Goal: Task Accomplishment & Management: Manage account settings

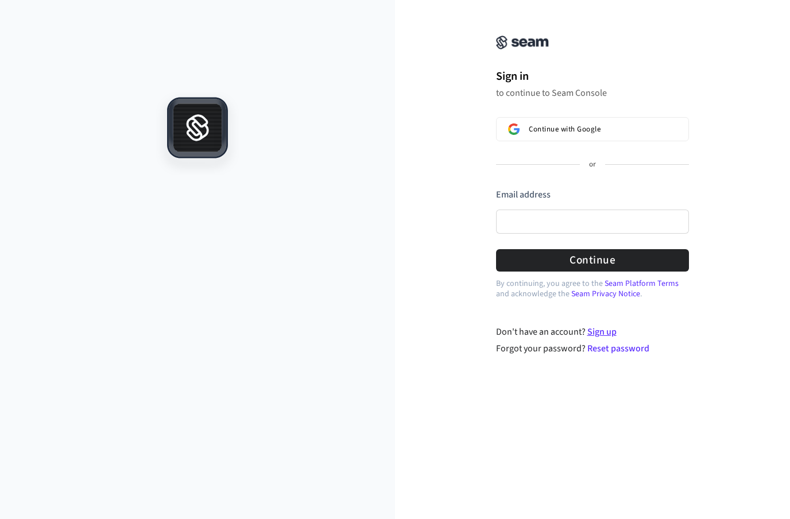
click at [603, 336] on link "Sign up" at bounding box center [601, 331] width 29 height 13
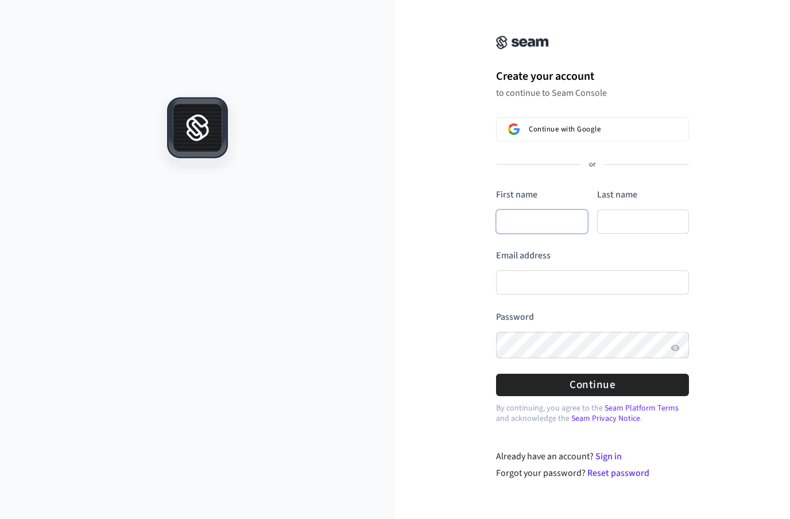
click at [531, 220] on input "First name" at bounding box center [542, 221] width 92 height 24
click at [566, 129] on span "Continue with Google" at bounding box center [564, 129] width 72 height 9
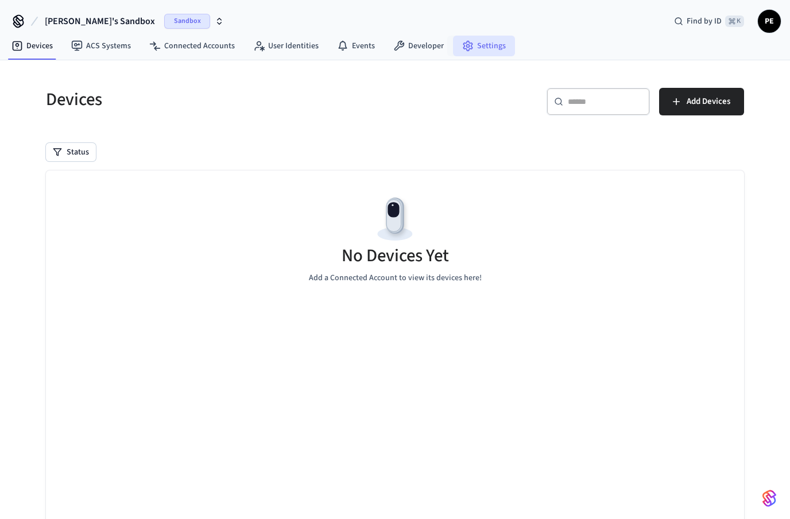
click at [479, 42] on link "Settings" at bounding box center [484, 46] width 62 height 21
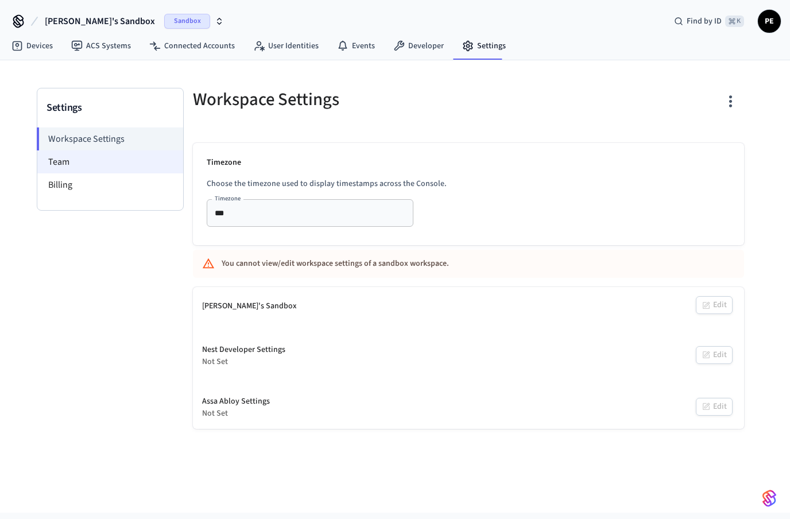
click at [71, 170] on li "Team" at bounding box center [110, 161] width 146 height 23
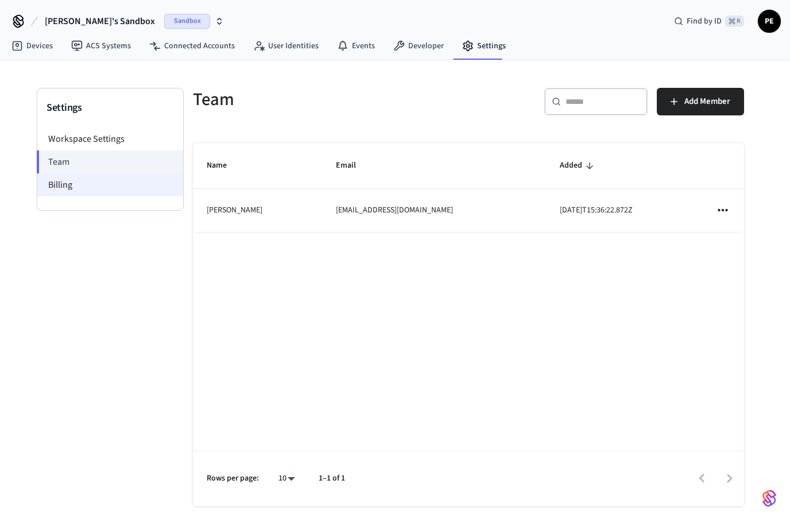
click at [84, 189] on li "Billing" at bounding box center [110, 184] width 146 height 23
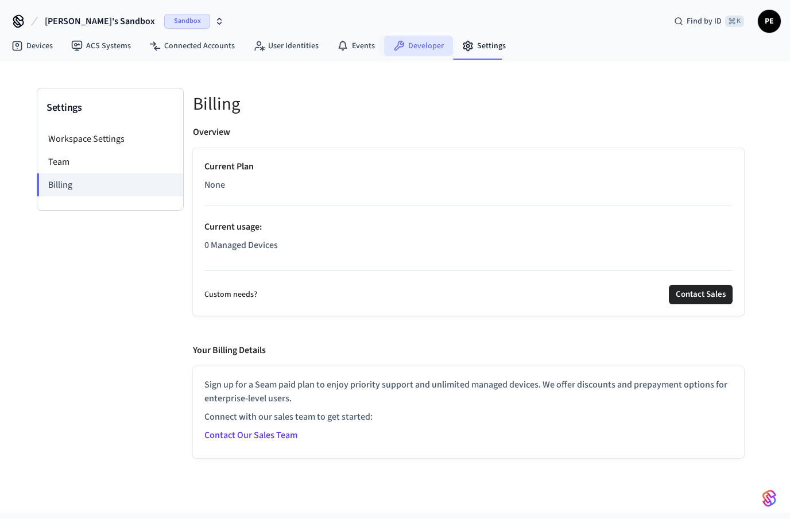
click at [419, 44] on link "Developer" at bounding box center [418, 46] width 69 height 21
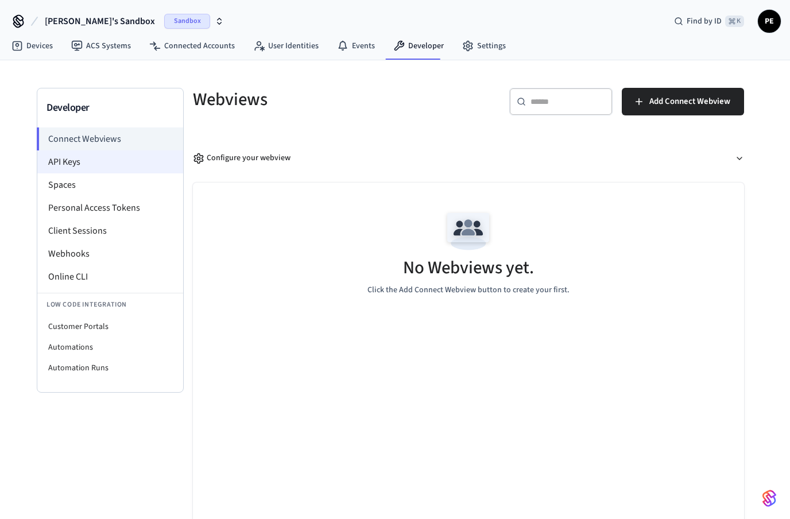
click at [83, 161] on li "API Keys" at bounding box center [110, 161] width 146 height 23
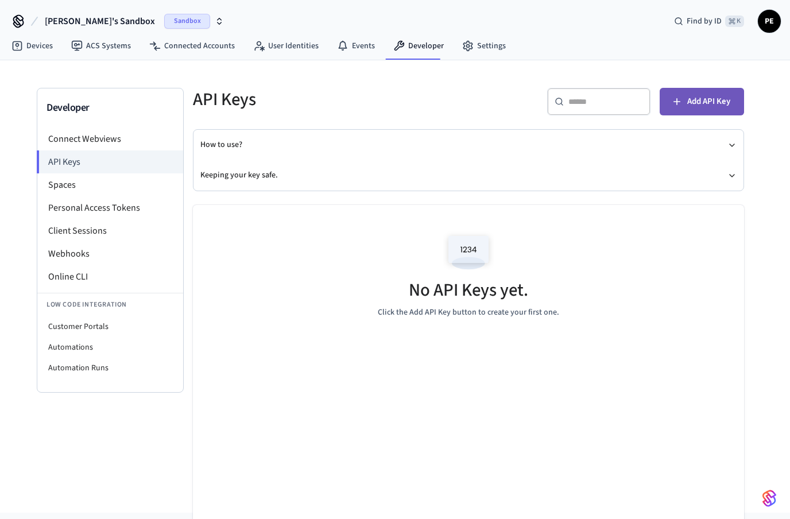
click at [706, 101] on span "Add API Key" at bounding box center [708, 101] width 43 height 15
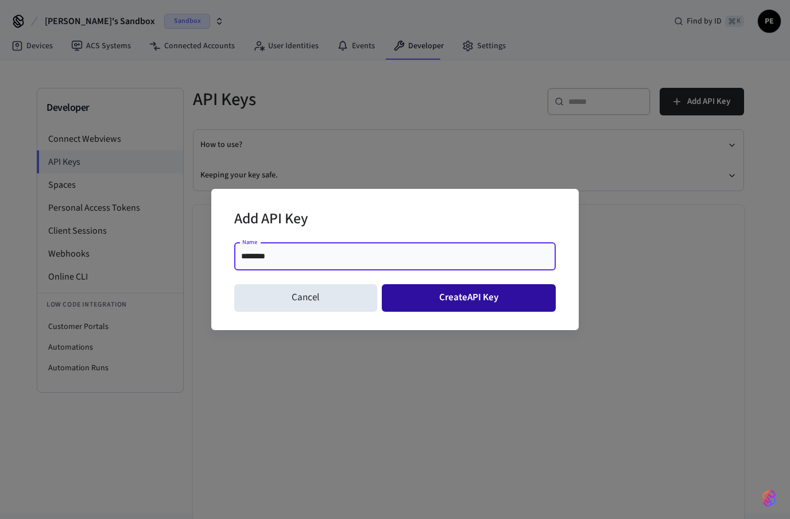
type input "********"
click at [487, 296] on button "Create API Key" at bounding box center [469, 298] width 174 height 28
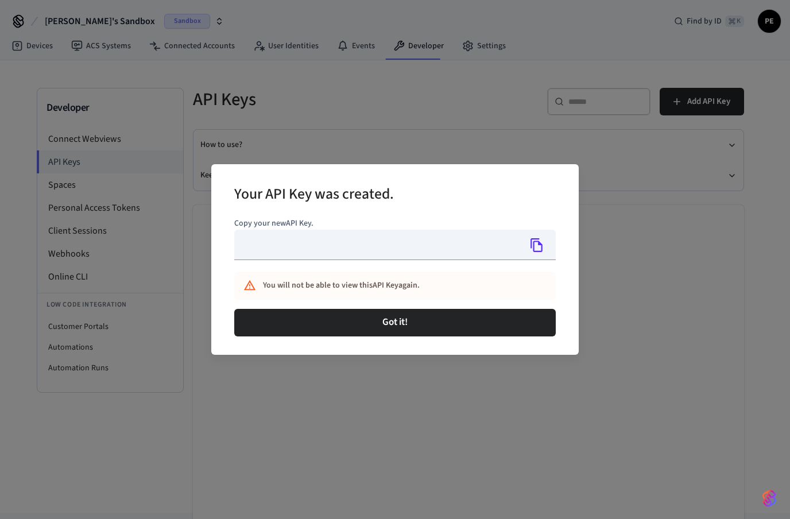
type input "**********"
click at [538, 245] on icon "Copy" at bounding box center [536, 245] width 15 height 15
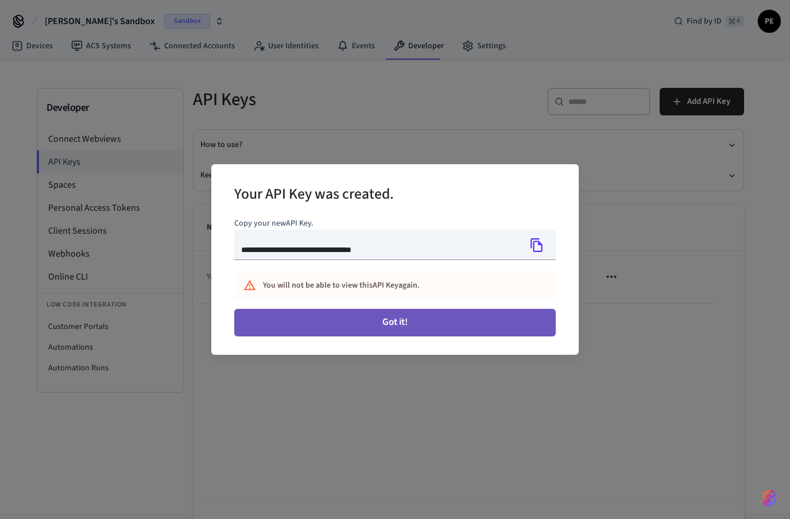
click at [411, 322] on button "Got it!" at bounding box center [394, 323] width 321 height 28
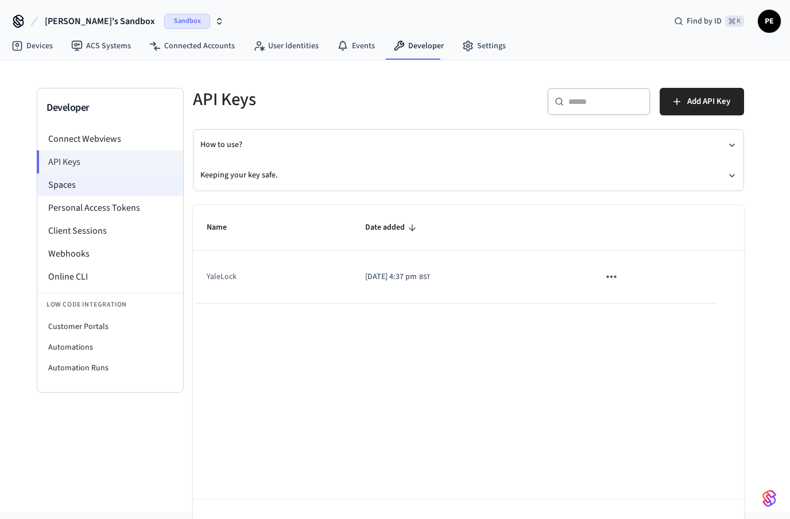
click at [76, 184] on li "Spaces" at bounding box center [110, 184] width 146 height 23
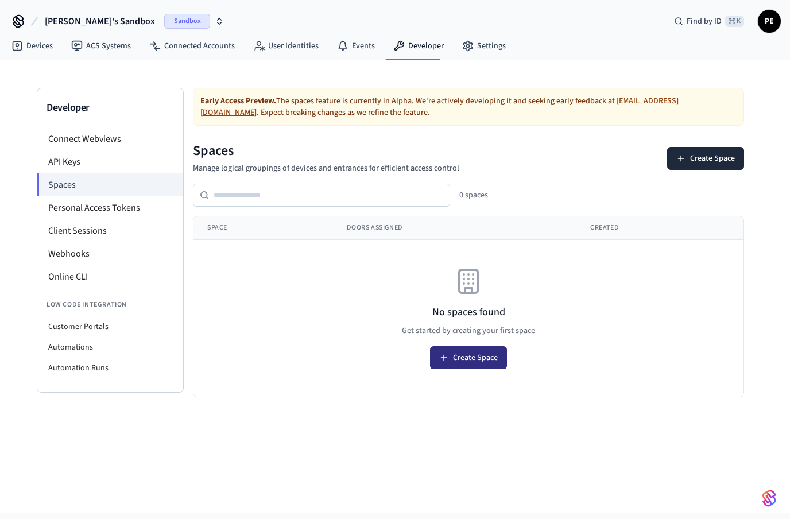
click at [469, 361] on button "Create Space" at bounding box center [468, 357] width 77 height 23
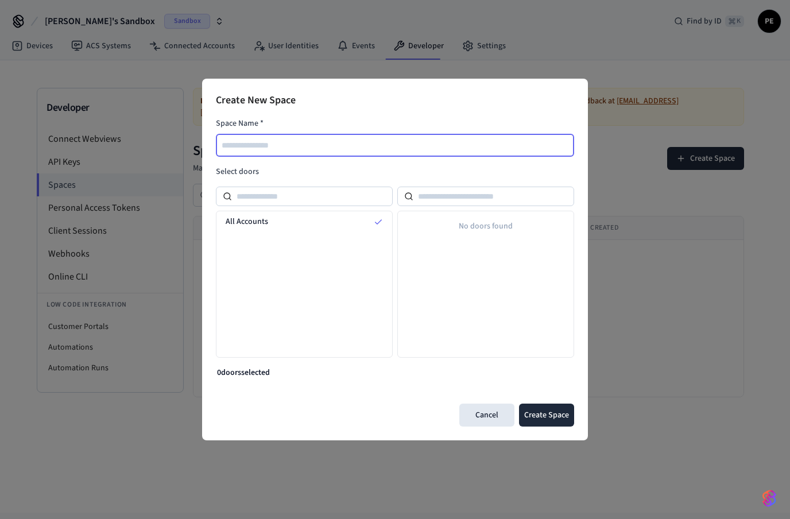
click at [298, 148] on input "text" at bounding box center [395, 145] width 357 height 14
type input "**********"
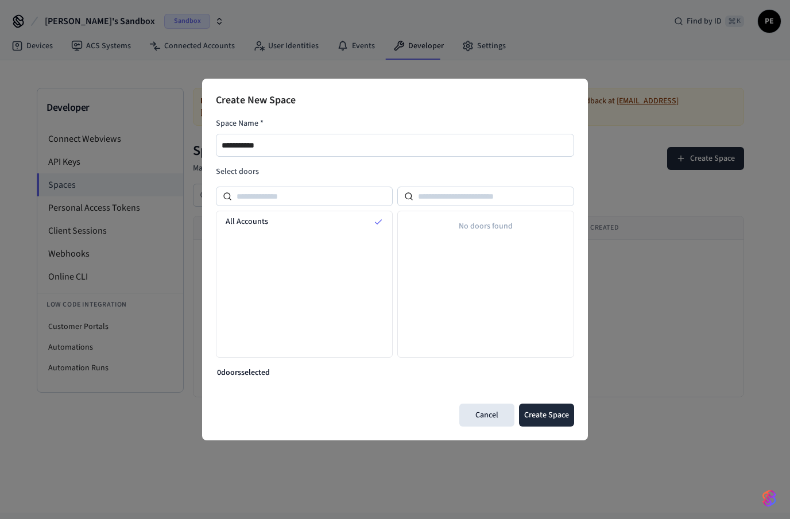
click at [560, 411] on button "Create Space" at bounding box center [546, 414] width 55 height 23
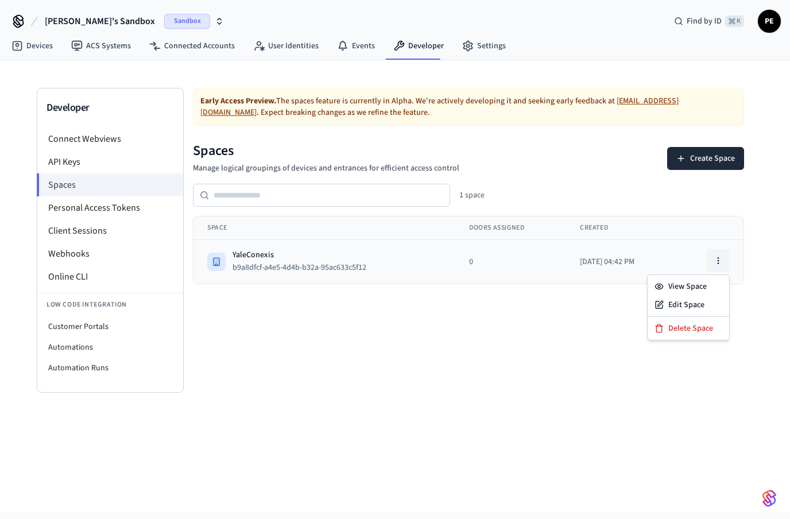
click at [720, 257] on icon "button" at bounding box center [717, 260] width 9 height 9
click at [335, 263] on button "b9a8dfcf-a4e5-4d4b-b32a-95ac633c5f12" at bounding box center [303, 267] width 147 height 14
click at [219, 260] on rect at bounding box center [216, 261] width 6 height 7
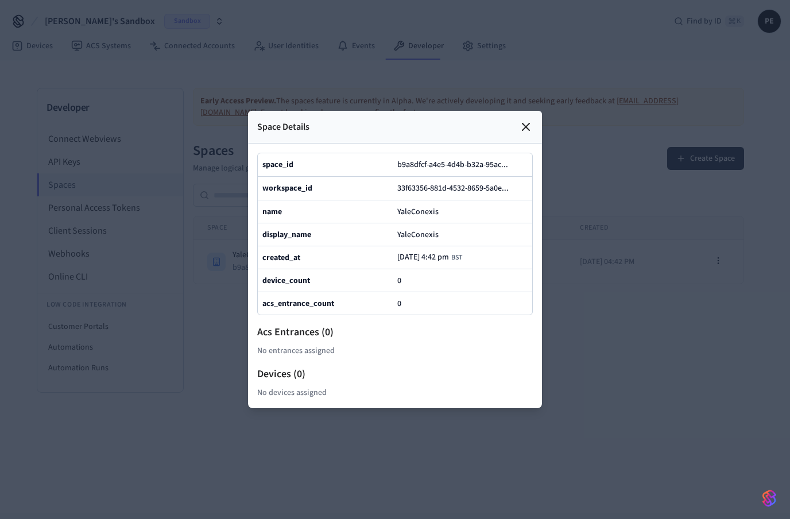
click at [527, 123] on icon at bounding box center [526, 127] width 14 height 14
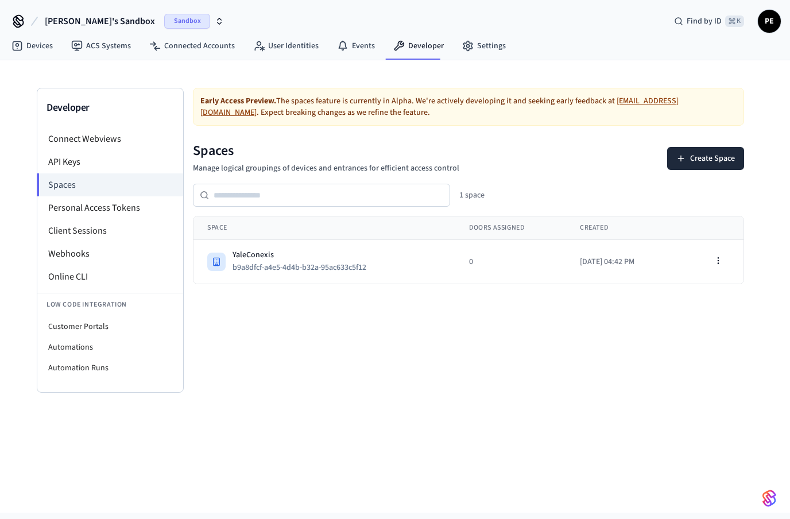
click at [470, 330] on div "Early Access Preview. The spaces feature is currently in Alpha. We're actively …" at bounding box center [468, 240] width 569 height 305
click at [79, 162] on li "API Keys" at bounding box center [110, 161] width 146 height 23
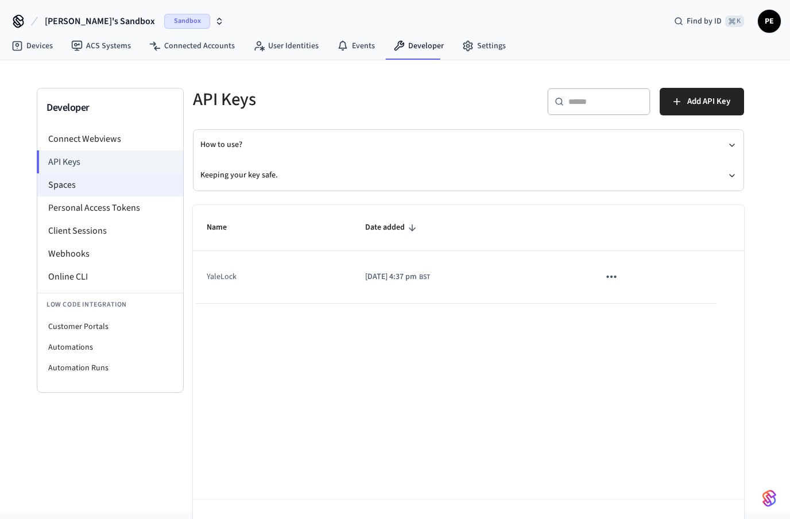
click at [77, 186] on li "Spaces" at bounding box center [110, 184] width 146 height 23
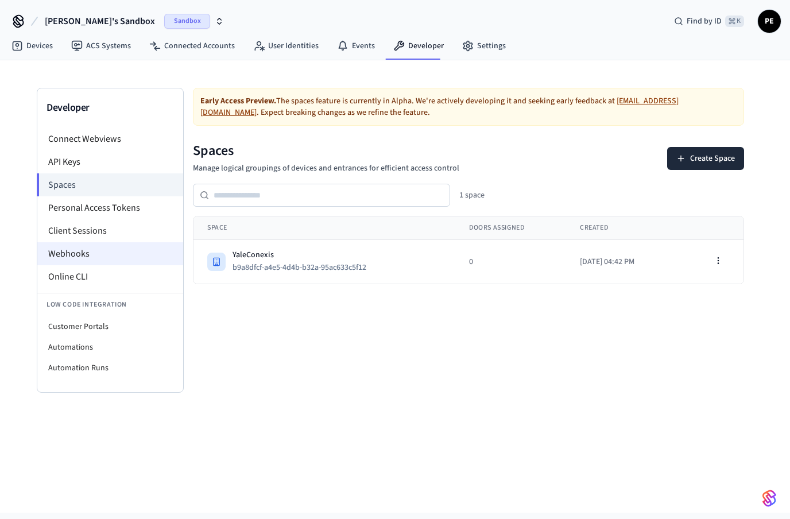
click at [87, 256] on li "Webhooks" at bounding box center [110, 253] width 146 height 23
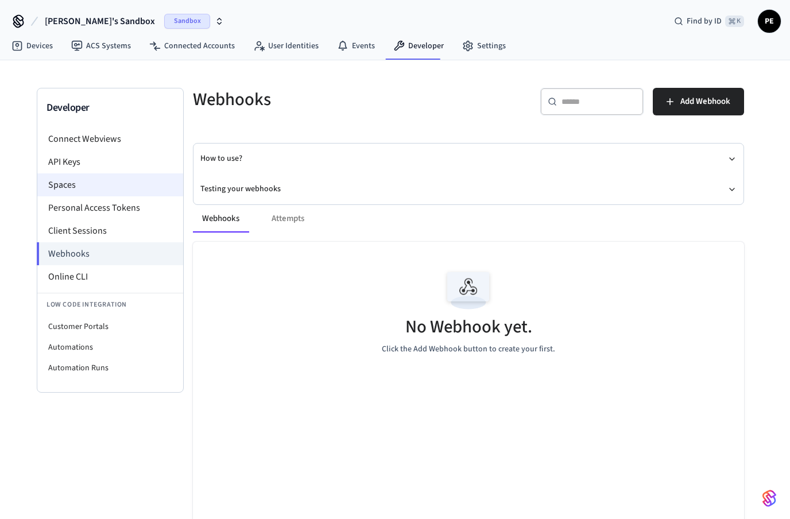
click at [92, 186] on li "Spaces" at bounding box center [110, 184] width 146 height 23
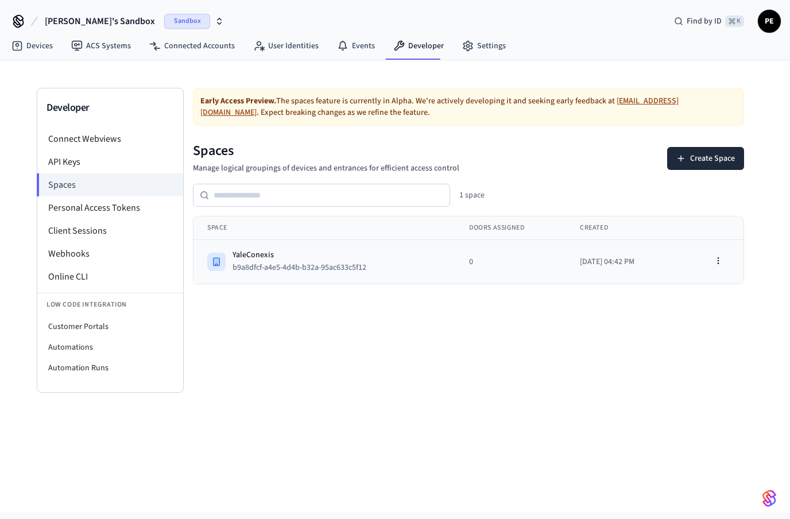
click at [217, 262] on icon at bounding box center [216, 261] width 9 height 9
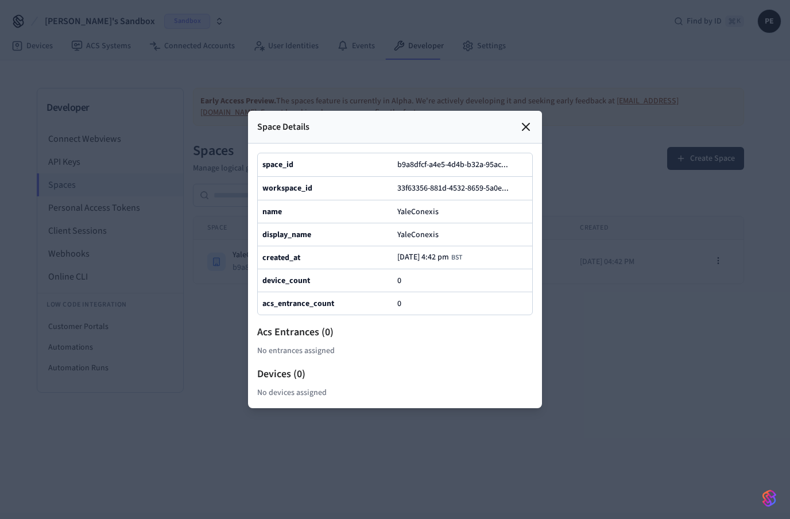
click at [530, 126] on icon at bounding box center [526, 127] width 14 height 14
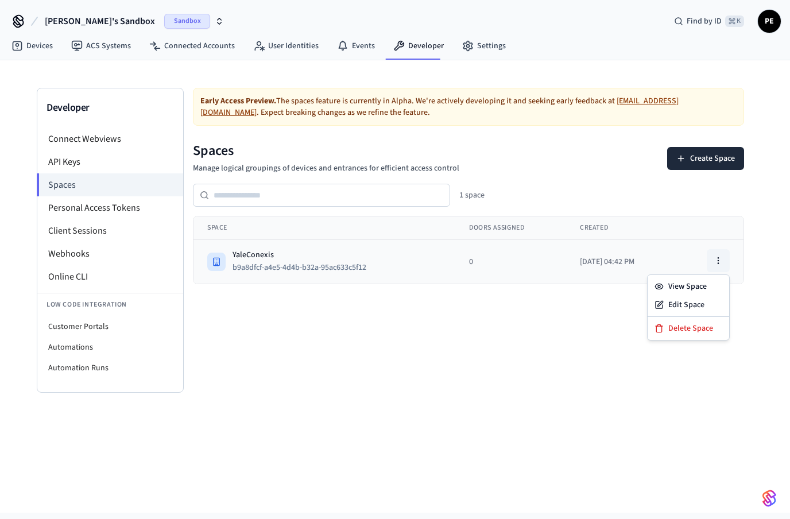
click at [717, 259] on icon "button" at bounding box center [717, 260] width 9 height 9
click at [702, 287] on div "View Space" at bounding box center [688, 286] width 77 height 18
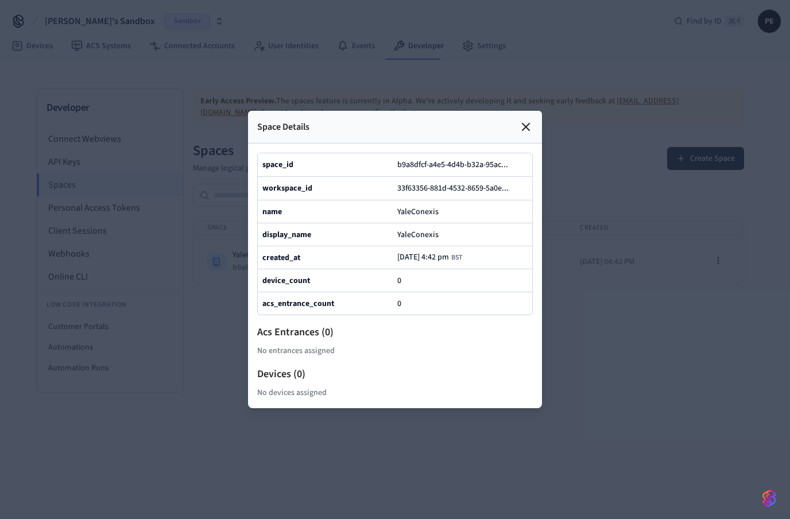
click at [526, 127] on icon at bounding box center [525, 126] width 7 height 7
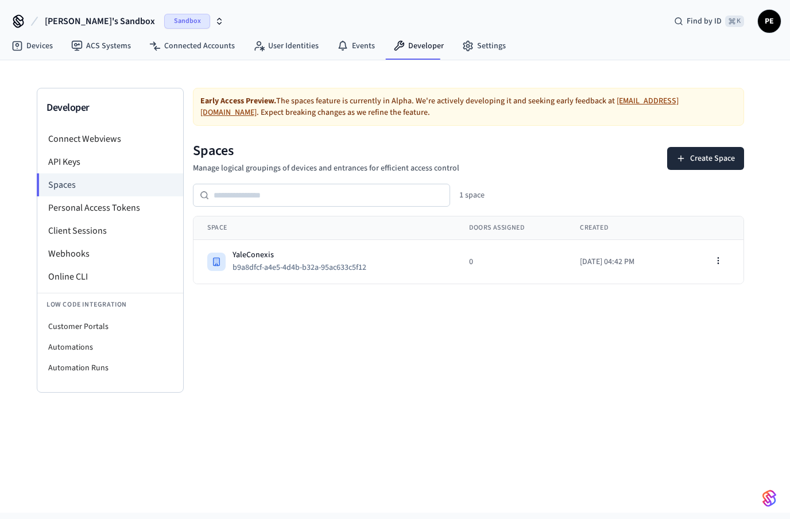
click at [442, 348] on div "Early Access Preview. The spaces feature is currently in Alpha. We're actively …" at bounding box center [468, 240] width 569 height 305
click at [719, 260] on icon "button" at bounding box center [717, 260] width 9 height 9
click at [440, 374] on div "Early Access Preview. The spaces feature is currently in Alpha. We're actively …" at bounding box center [468, 240] width 569 height 305
click at [102, 161] on li "API Keys" at bounding box center [110, 161] width 146 height 23
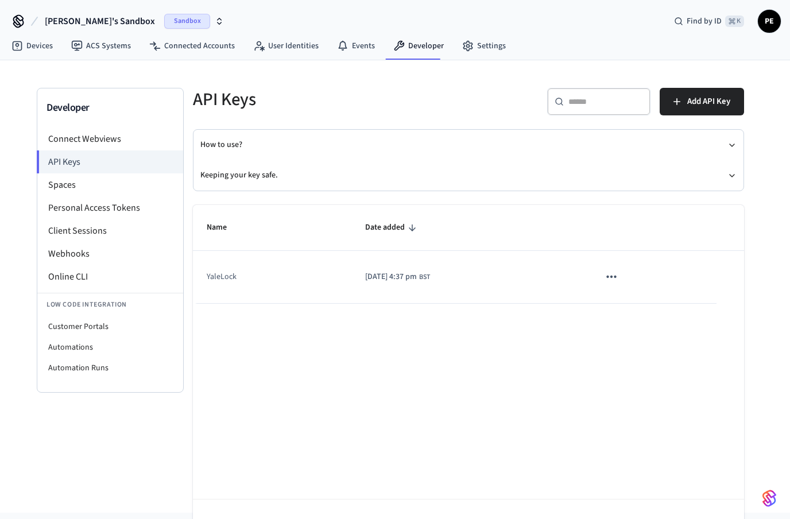
click at [215, 22] on icon "button" at bounding box center [219, 21] width 9 height 9
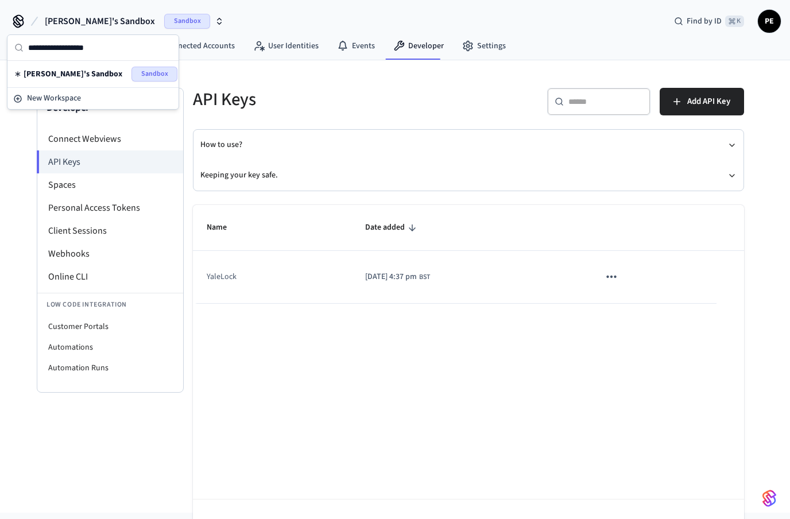
click at [317, 361] on div "Name Date added YaleLock 2025/10/05 at 4:37 pm BST Rows per page: 10 ** 1–1 of 1" at bounding box center [468, 379] width 551 height 349
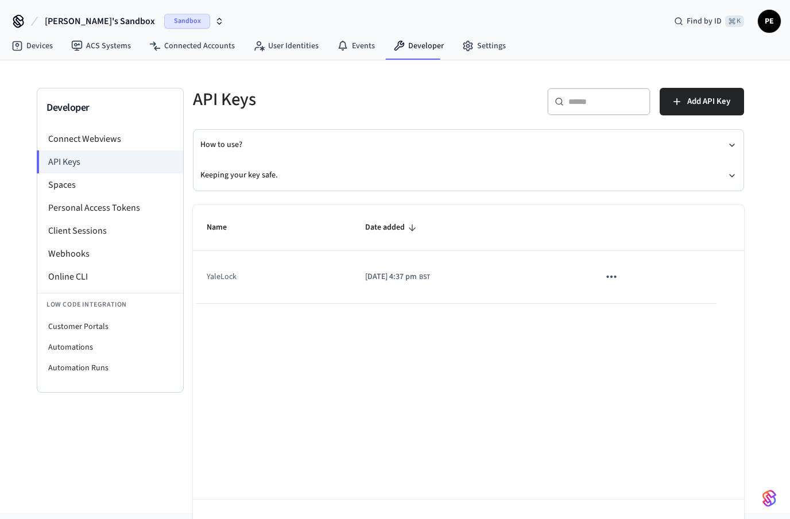
click at [215, 21] on icon "button" at bounding box center [219, 21] width 9 height 9
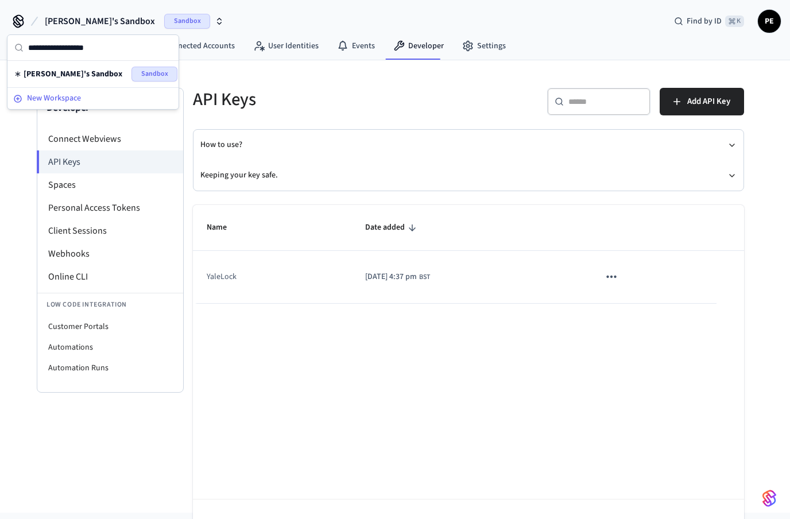
click at [18, 98] on icon at bounding box center [18, 99] width 8 height 8
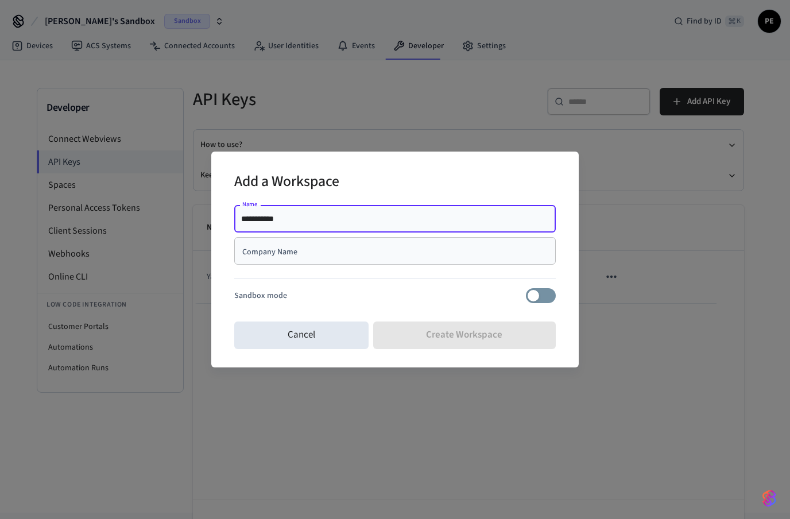
type input "**********"
click at [330, 250] on input "Company Name" at bounding box center [395, 250] width 308 height 11
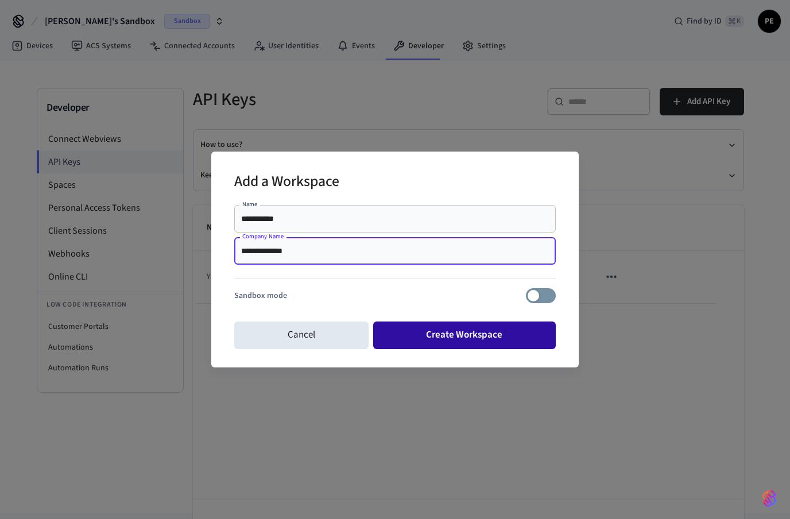
type input "**********"
click at [472, 336] on button "Create Workspace" at bounding box center [464, 335] width 183 height 28
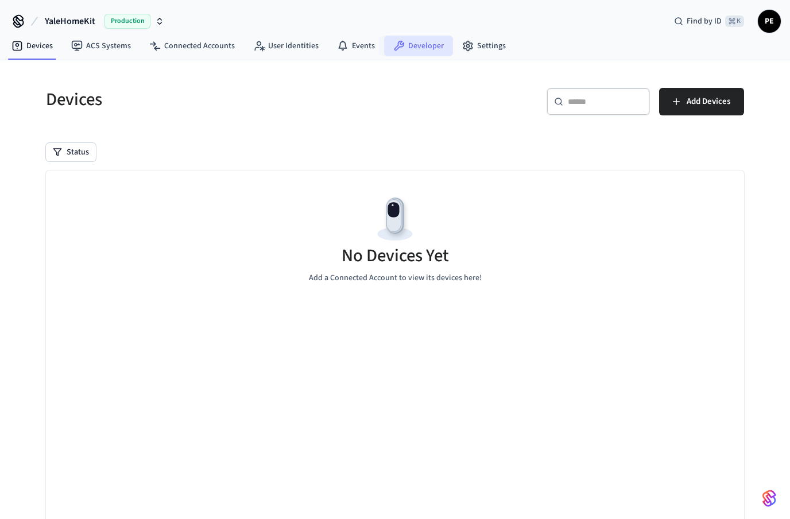
click at [418, 49] on link "Developer" at bounding box center [418, 46] width 69 height 21
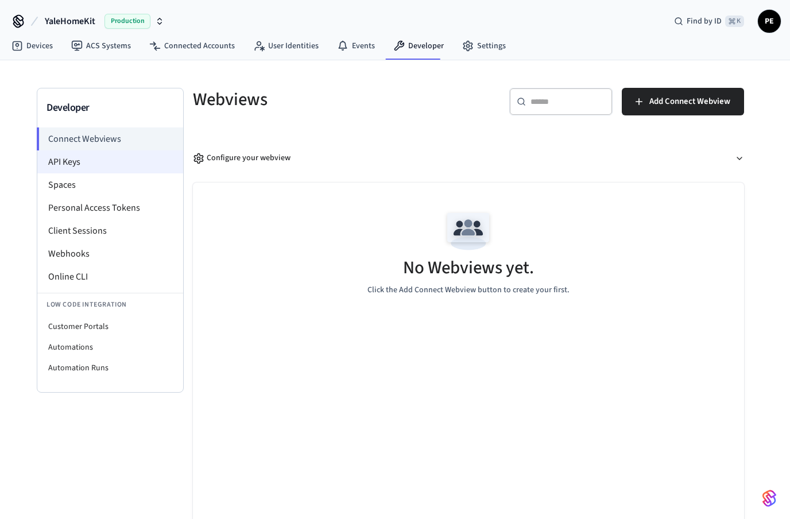
click at [119, 164] on li "API Keys" at bounding box center [110, 161] width 146 height 23
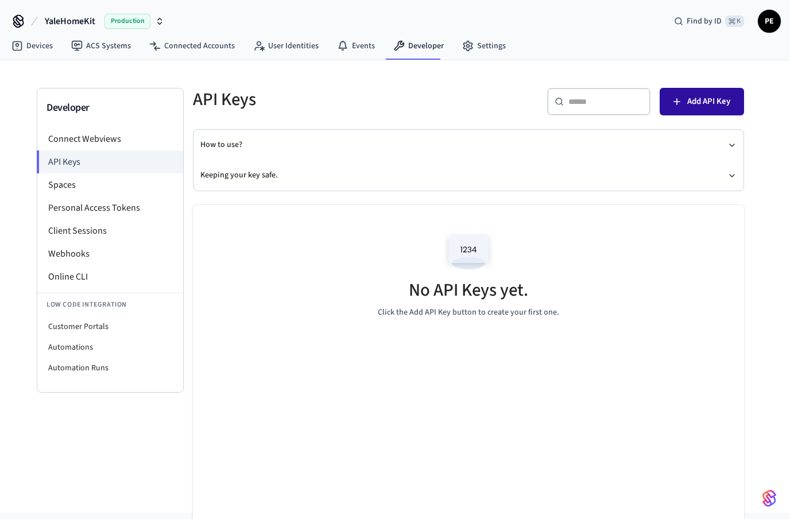
click at [709, 102] on span "Add API Key" at bounding box center [708, 101] width 43 height 15
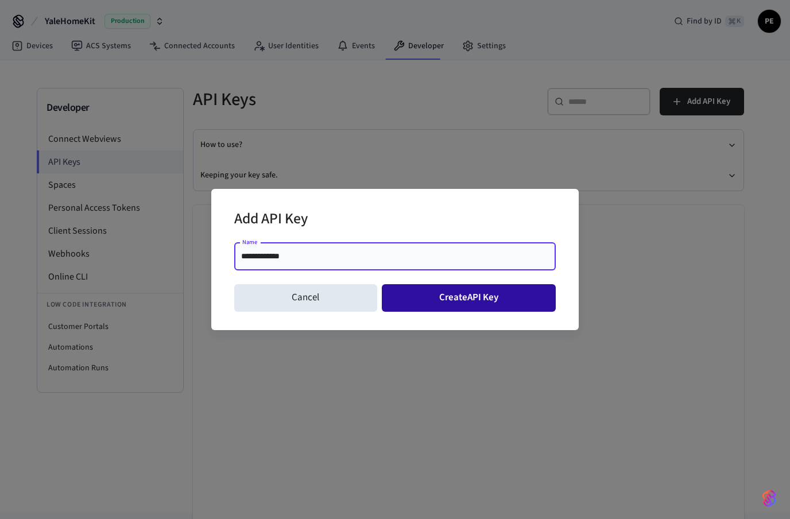
type input "**********"
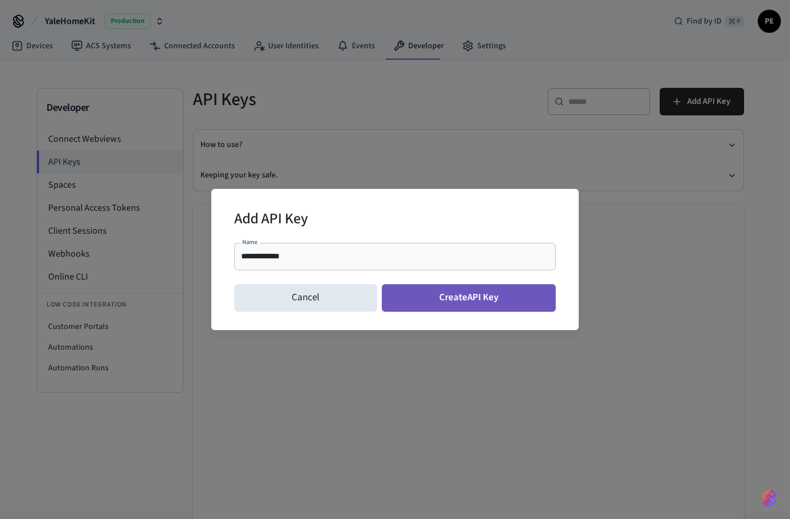
click at [501, 297] on button "Create API Key" at bounding box center [469, 298] width 174 height 28
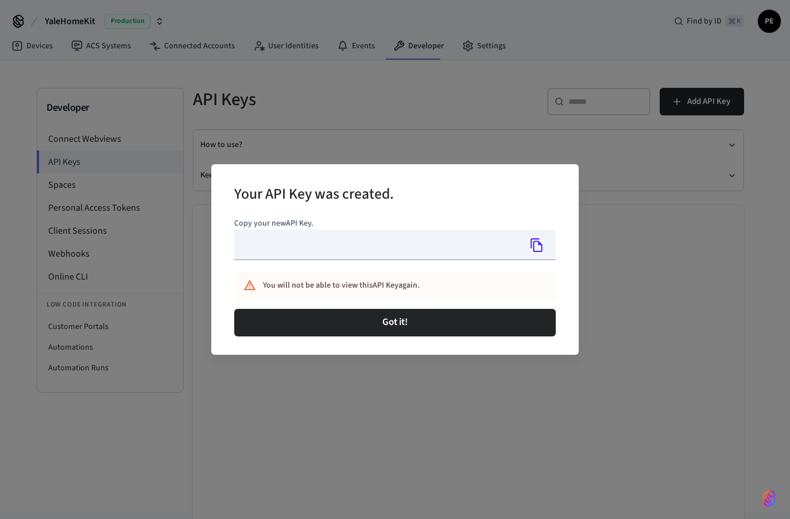
type input "**********"
click at [539, 247] on icon "Copy" at bounding box center [536, 245] width 15 height 15
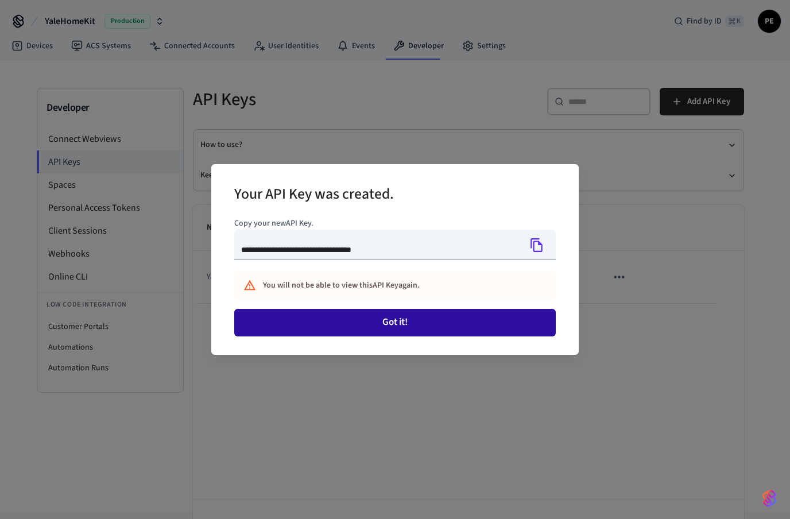
click at [408, 325] on button "Got it!" at bounding box center [394, 323] width 321 height 28
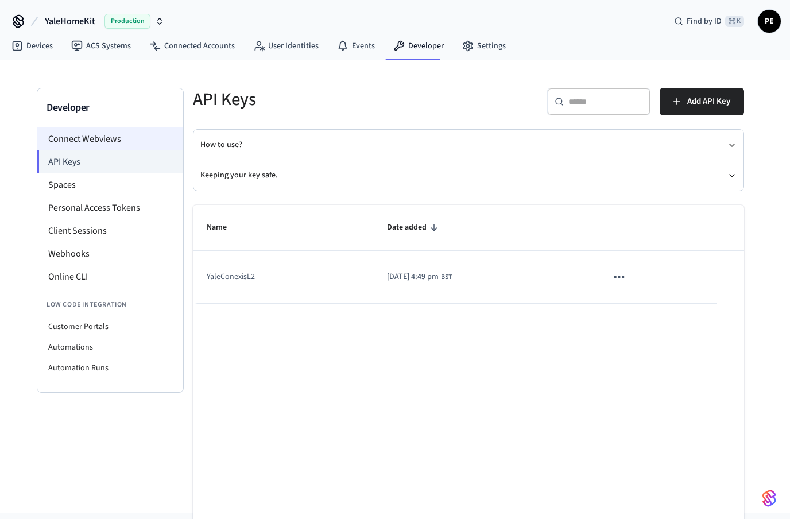
click at [99, 145] on li "Connect Webviews" at bounding box center [110, 138] width 146 height 23
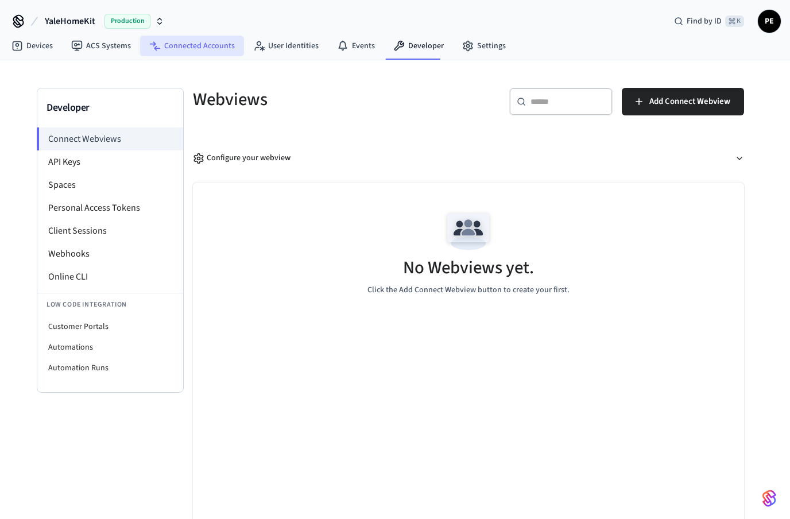
click at [208, 40] on link "Connected Accounts" at bounding box center [192, 46] width 104 height 21
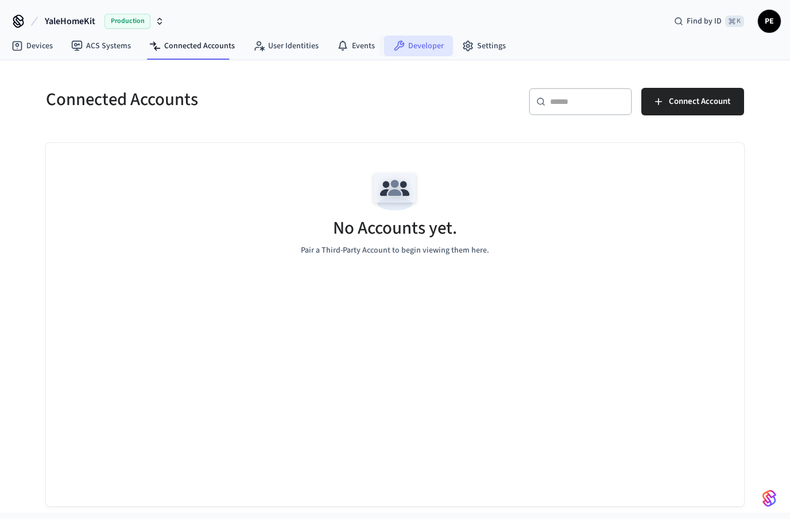
click at [409, 48] on link "Developer" at bounding box center [418, 46] width 69 height 21
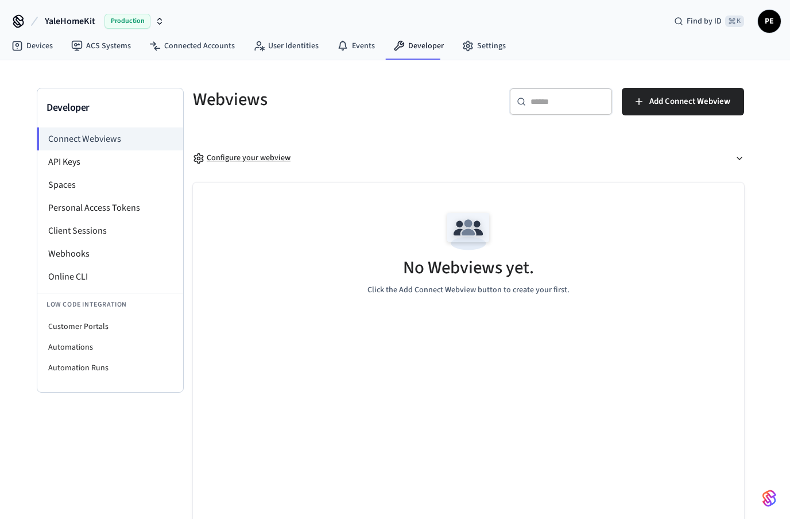
click at [263, 157] on div "Configure your webview" at bounding box center [242, 158] width 98 height 12
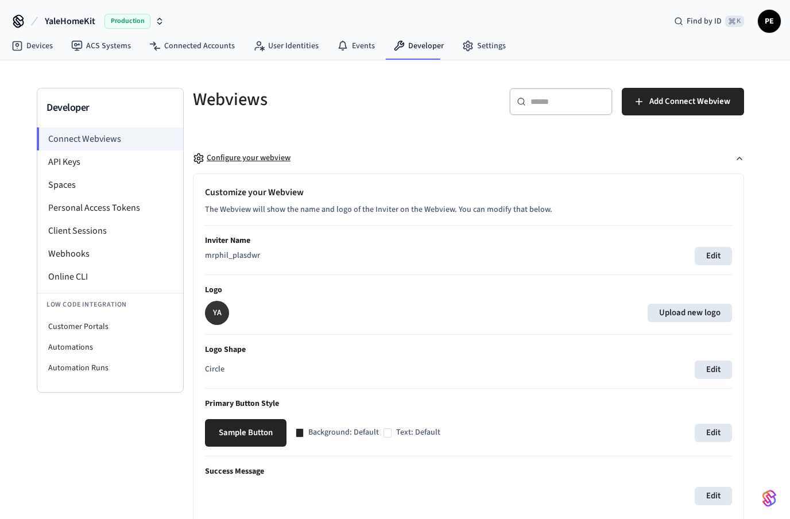
click at [738, 157] on icon "button" at bounding box center [738, 158] width 9 height 9
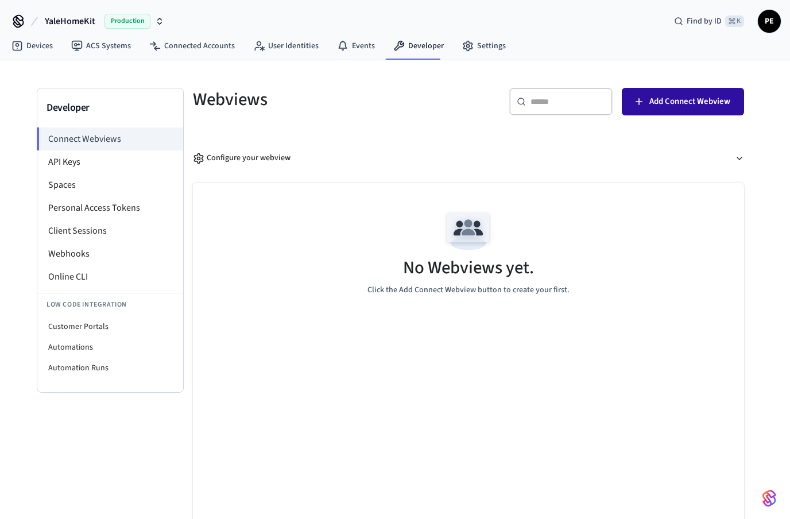
click at [671, 103] on span "Add Connect Webview" at bounding box center [689, 101] width 81 height 15
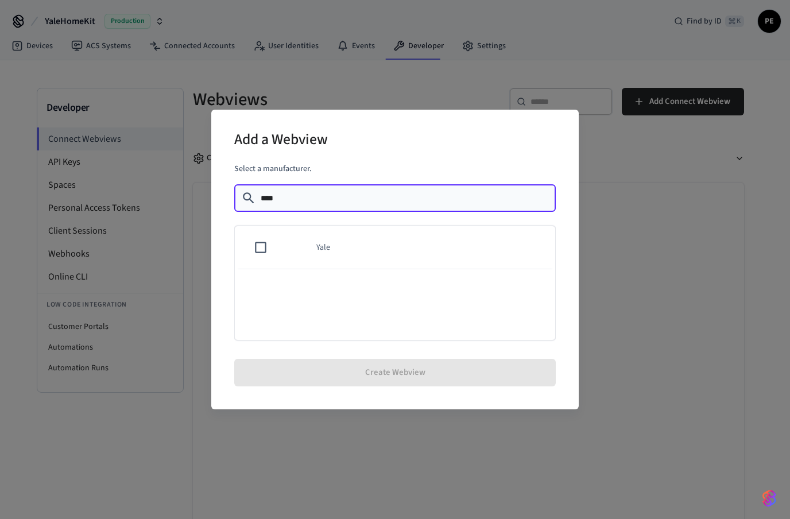
type input "****"
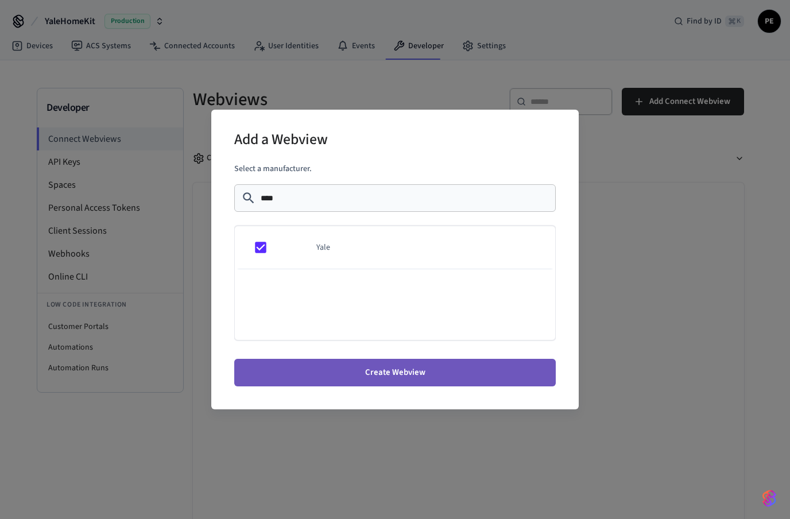
click at [401, 375] on button "Create Webview" at bounding box center [394, 373] width 321 height 28
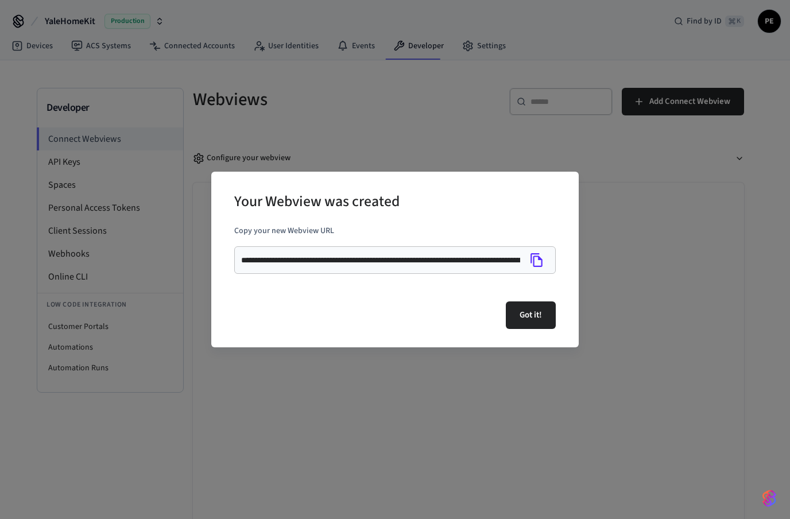
click at [538, 258] on icon "Copy" at bounding box center [536, 259] width 15 height 15
click at [531, 316] on button "Got it!" at bounding box center [530, 315] width 50 height 28
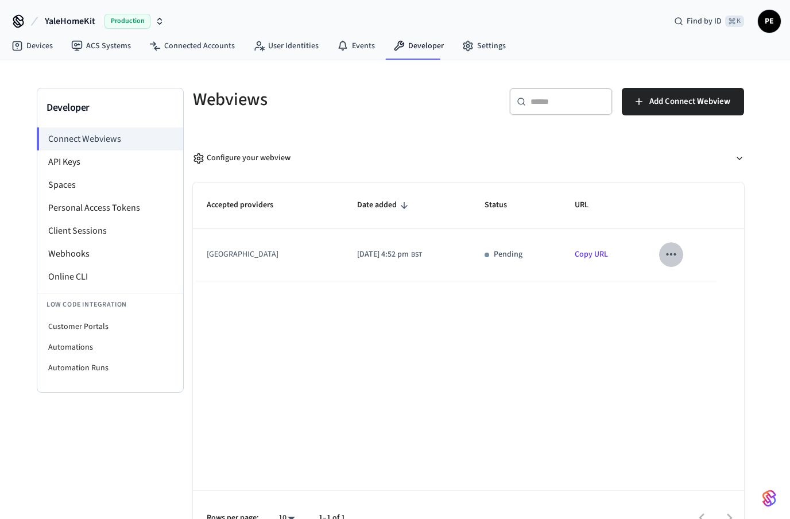
click at [675, 255] on icon "sticky table" at bounding box center [671, 254] width 10 height 2
click at [558, 333] on div at bounding box center [395, 259] width 790 height 519
click at [213, 256] on div "[GEOGRAPHIC_DATA]" at bounding box center [260, 254] width 107 height 12
click at [33, 46] on link "Devices" at bounding box center [32, 46] width 60 height 21
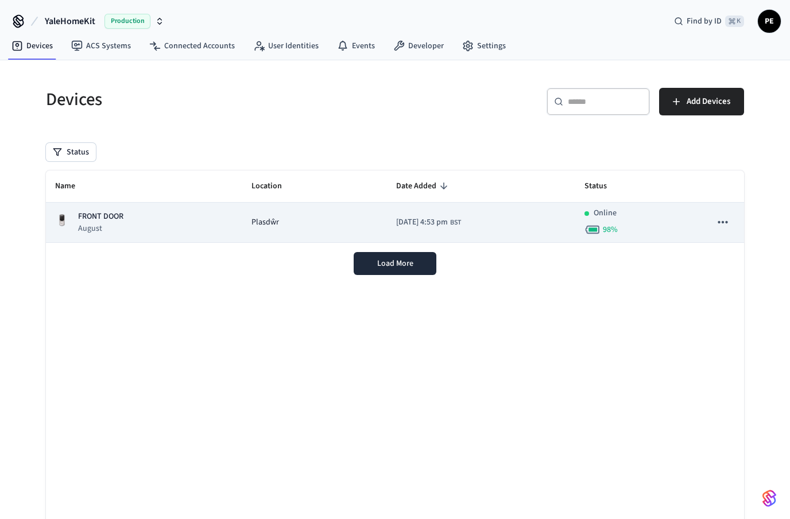
click at [725, 222] on icon "sticky table" at bounding box center [722, 222] width 15 height 15
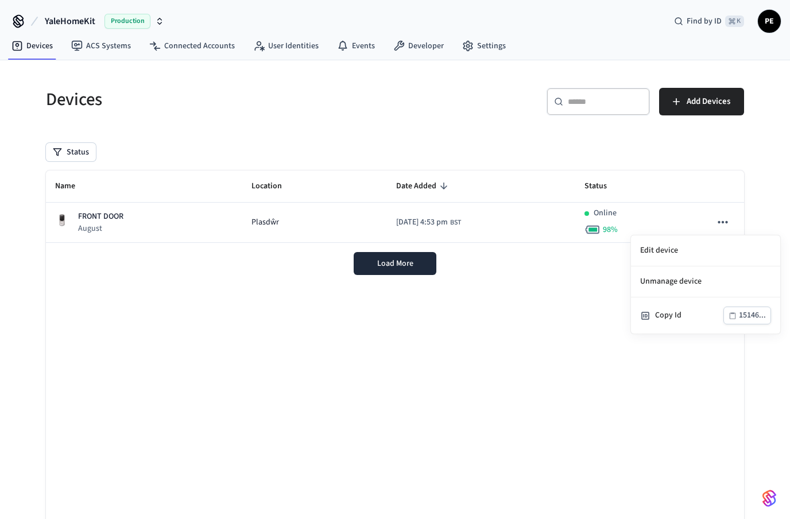
click at [308, 374] on div at bounding box center [395, 259] width 790 height 519
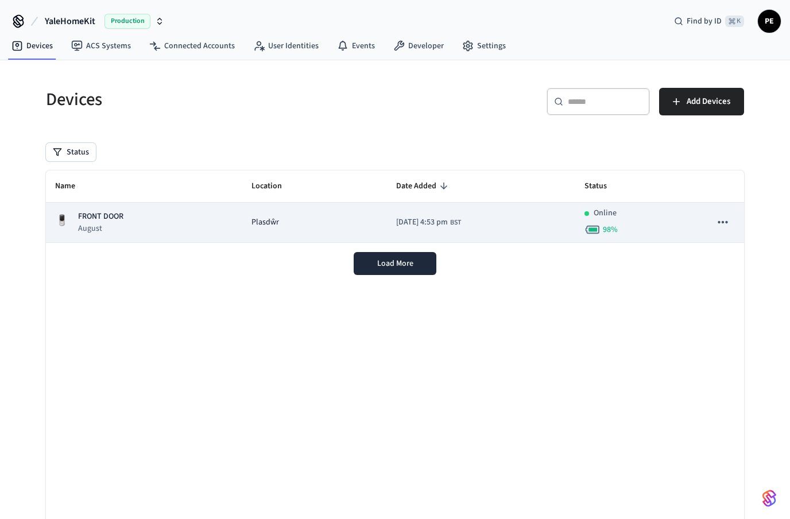
click at [123, 225] on p "August" at bounding box center [100, 228] width 45 height 11
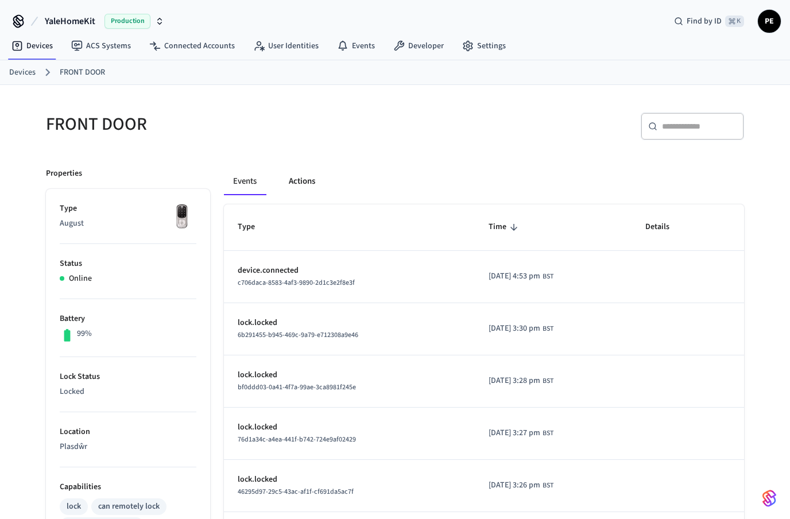
click at [301, 184] on button "Actions" at bounding box center [301, 182] width 45 height 28
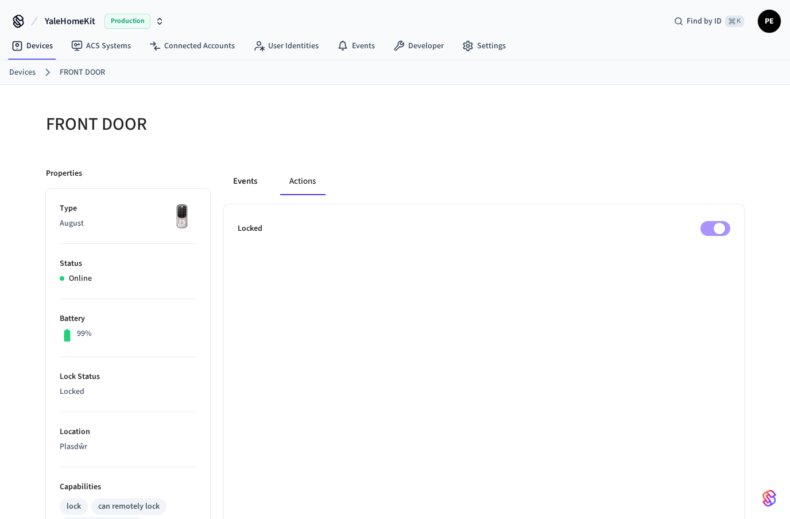
click at [244, 182] on button "Events" at bounding box center [245, 182] width 42 height 28
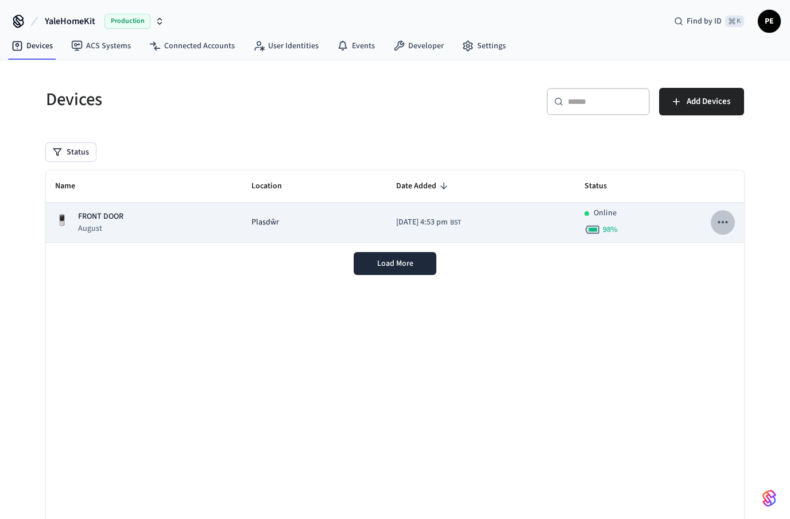
click at [721, 225] on icon "sticky table" at bounding box center [722, 222] width 15 height 15
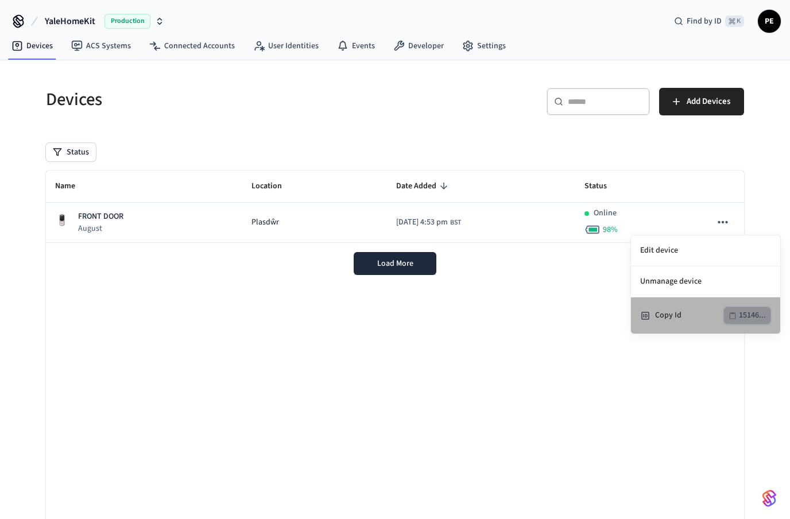
click at [742, 315] on div "15146..." at bounding box center [751, 315] width 27 height 14
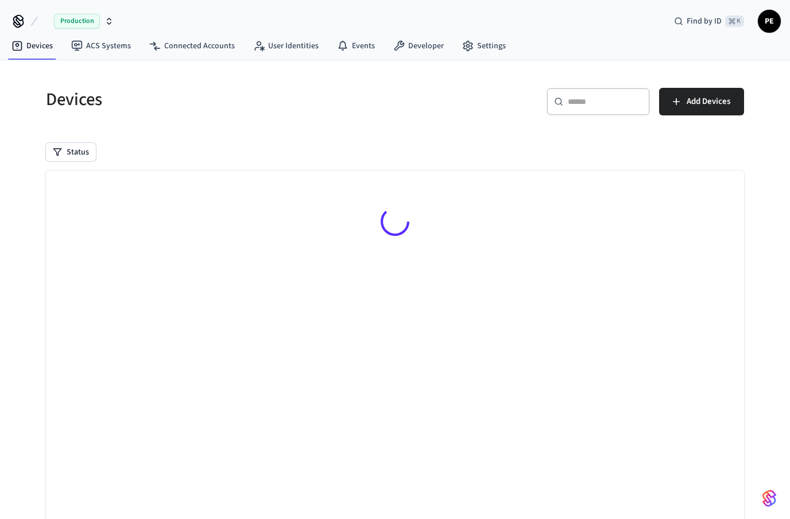
scroll to position [45, 0]
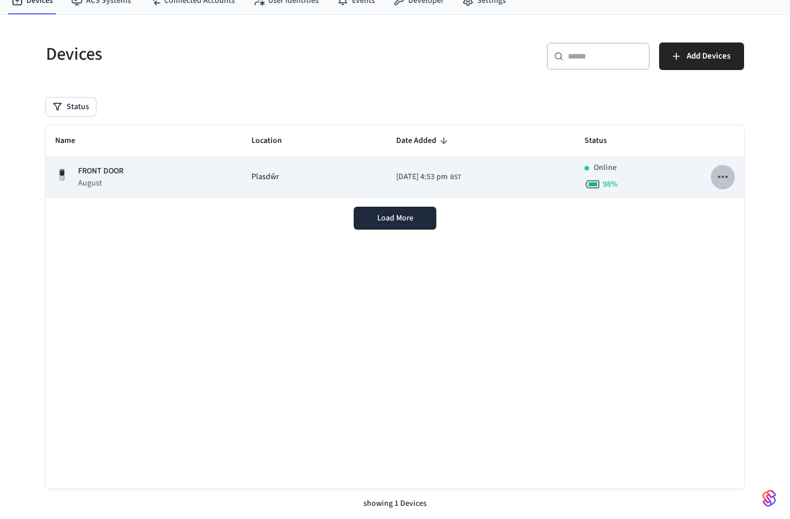
click at [725, 178] on icon "sticky table" at bounding box center [722, 176] width 15 height 15
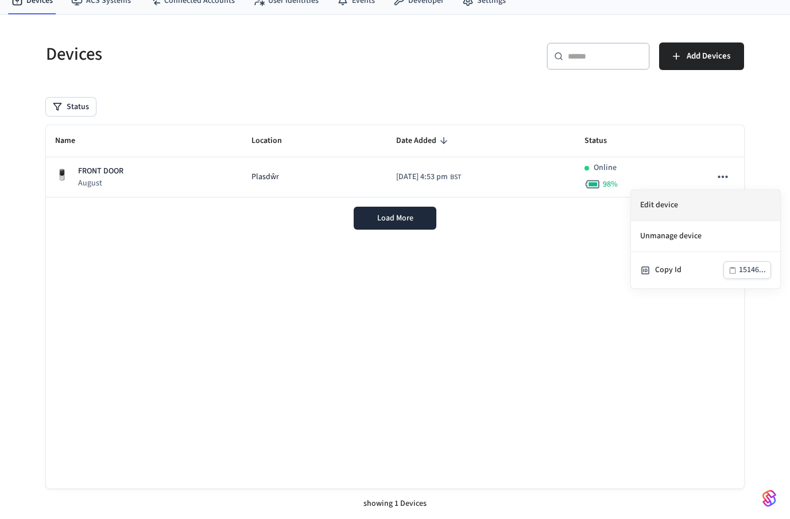
click at [655, 204] on li "Edit device" at bounding box center [705, 205] width 149 height 31
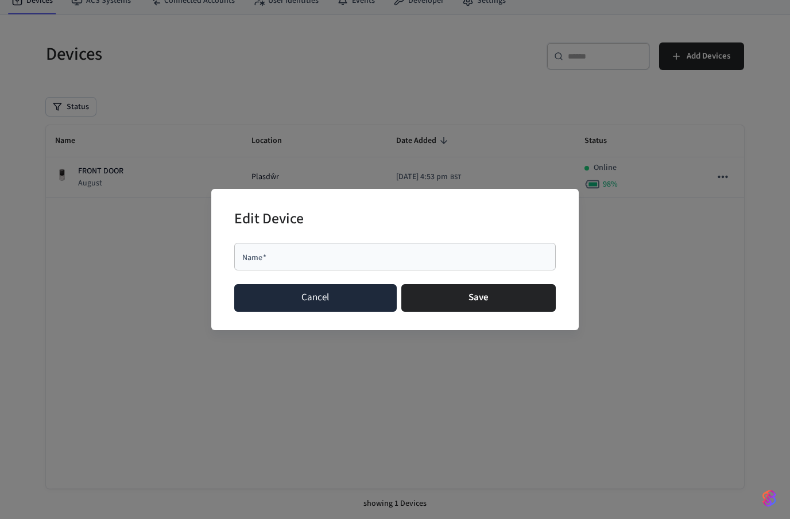
click at [325, 295] on button "Cancel" at bounding box center [315, 298] width 162 height 28
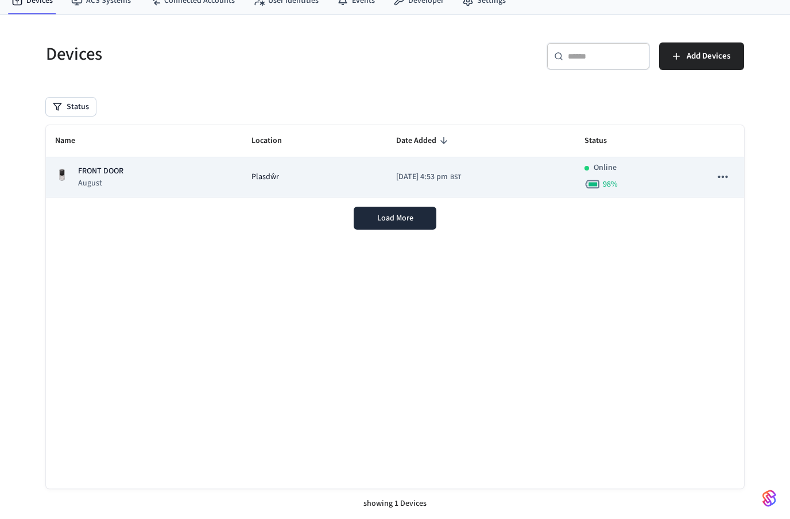
click at [724, 179] on icon "sticky table" at bounding box center [722, 176] width 15 height 15
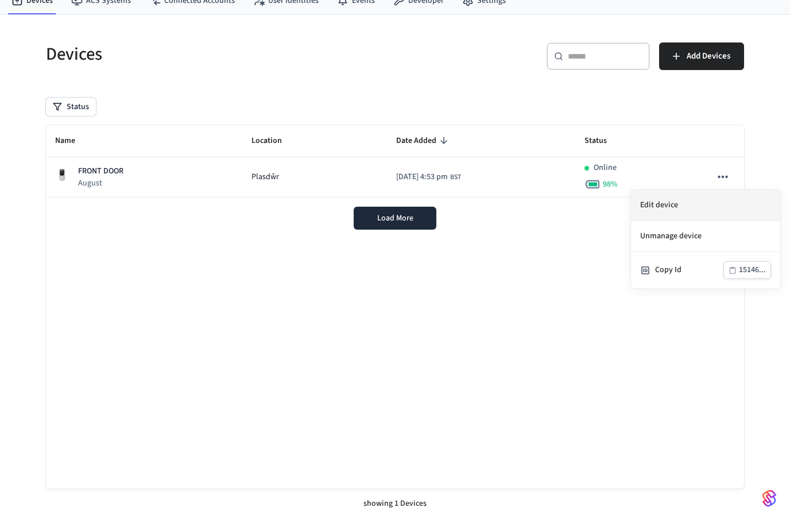
click at [674, 205] on li "Edit device" at bounding box center [705, 205] width 149 height 31
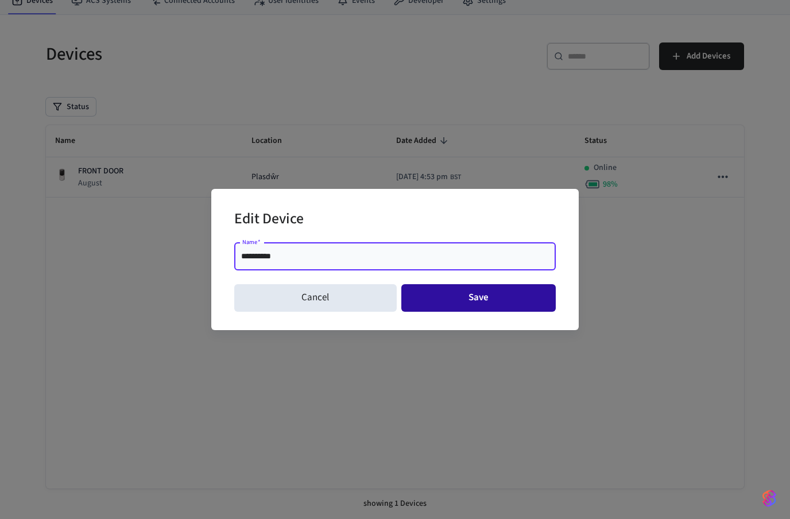
type input "**********"
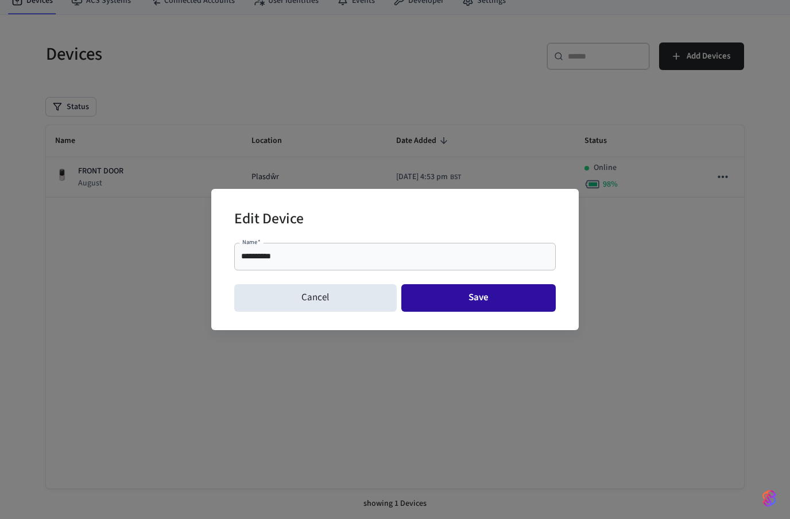
click at [480, 302] on button "Save" at bounding box center [478, 298] width 155 height 28
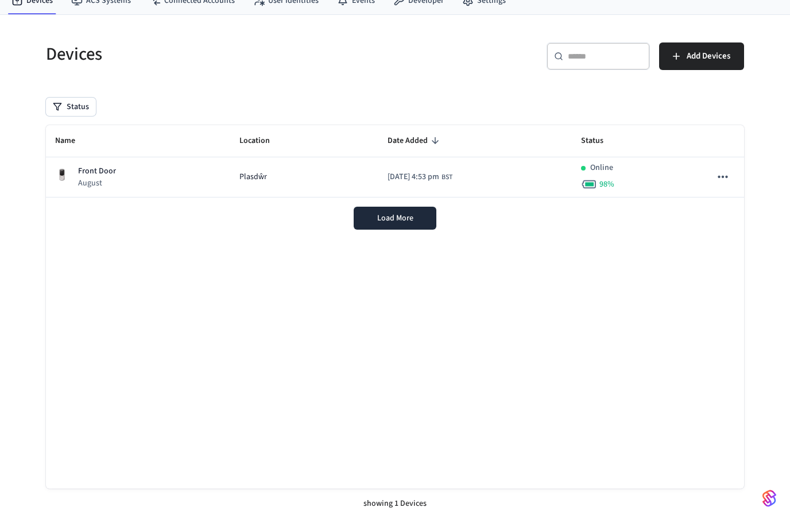
scroll to position [0, 0]
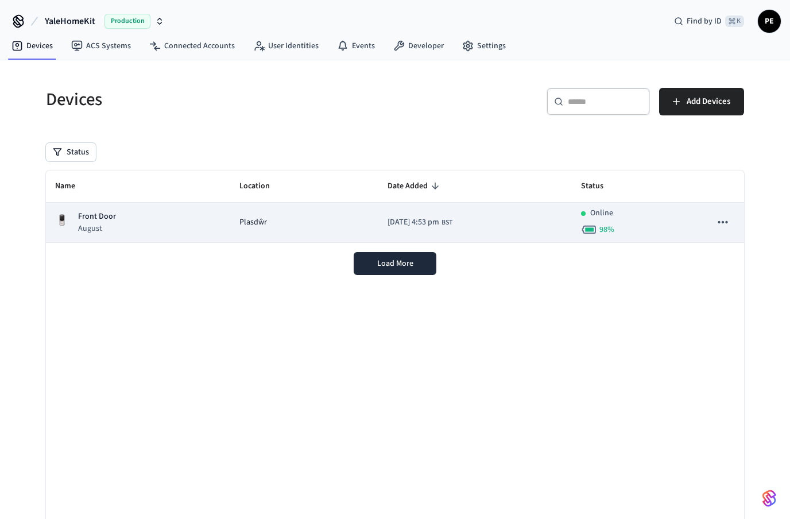
click at [120, 221] on div "Front Door August" at bounding box center [138, 223] width 166 height 24
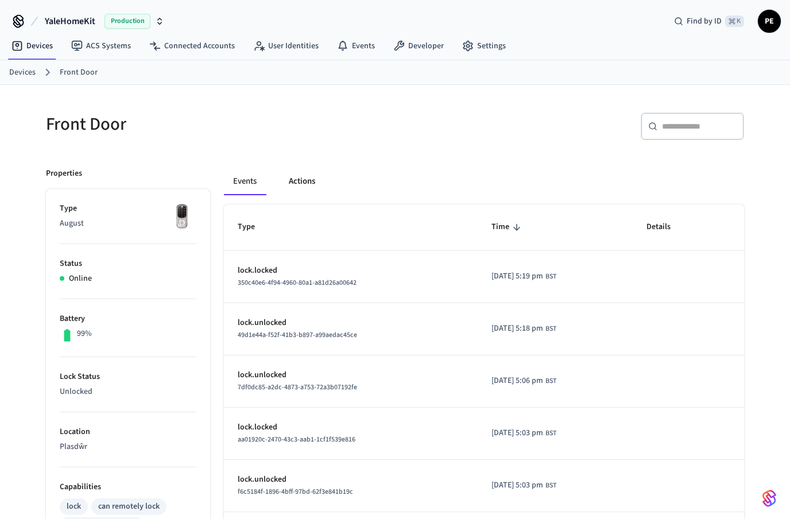
click at [304, 184] on button "Actions" at bounding box center [301, 182] width 45 height 28
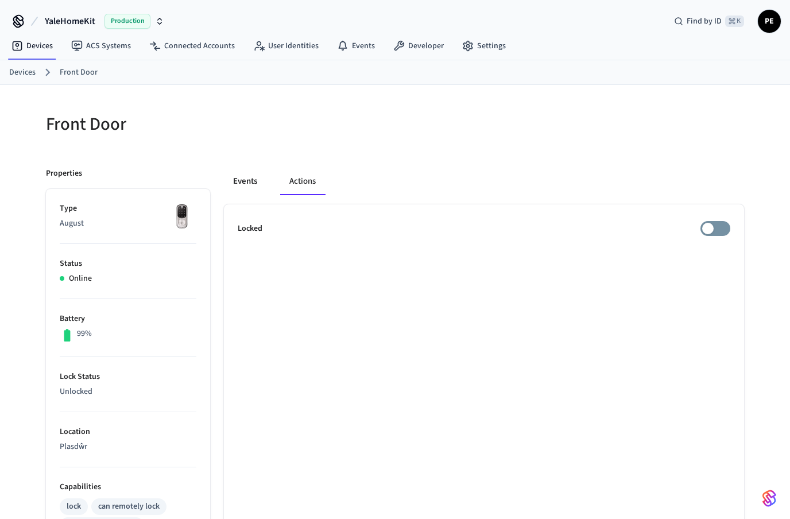
click at [249, 176] on button "Events" at bounding box center [245, 182] width 42 height 28
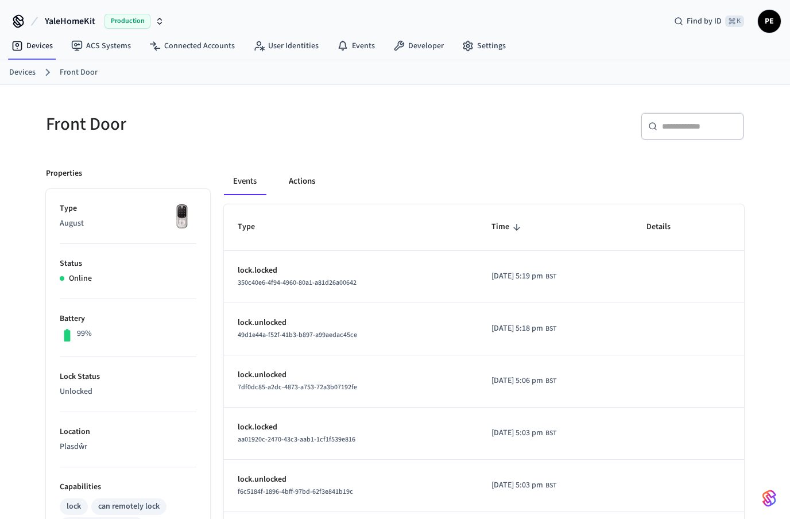
click at [307, 184] on button "Actions" at bounding box center [301, 182] width 45 height 28
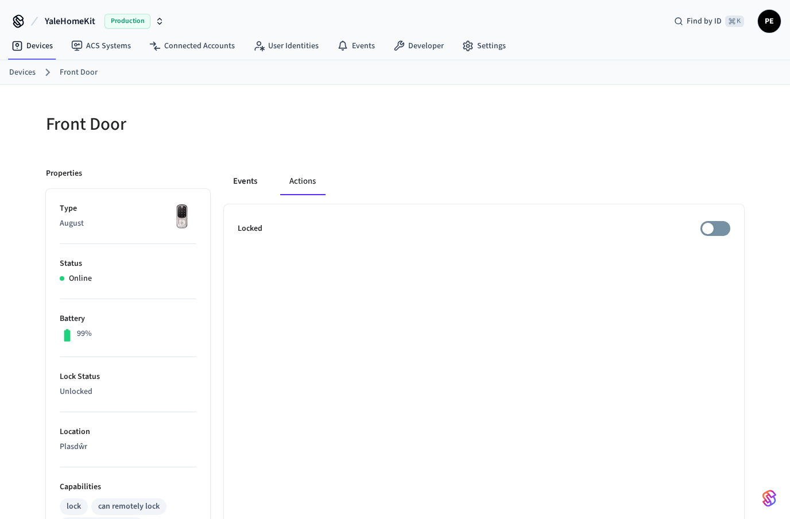
click at [240, 181] on button "Events" at bounding box center [245, 182] width 42 height 28
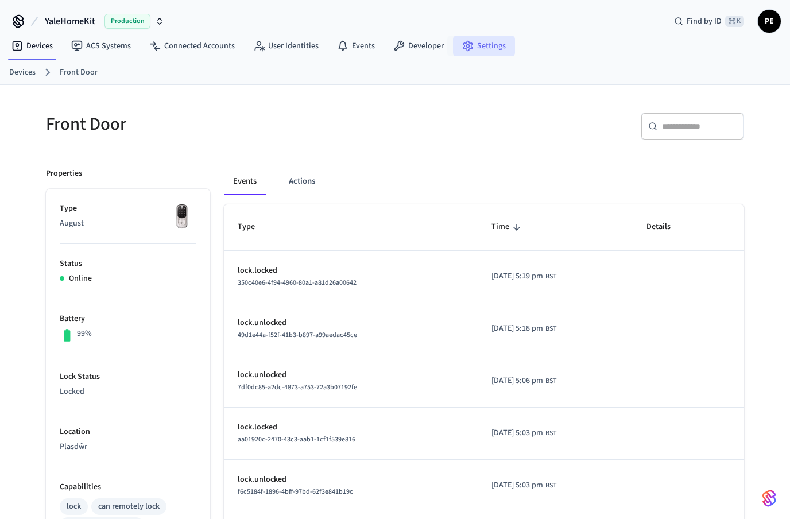
click at [477, 43] on link "Settings" at bounding box center [484, 46] width 62 height 21
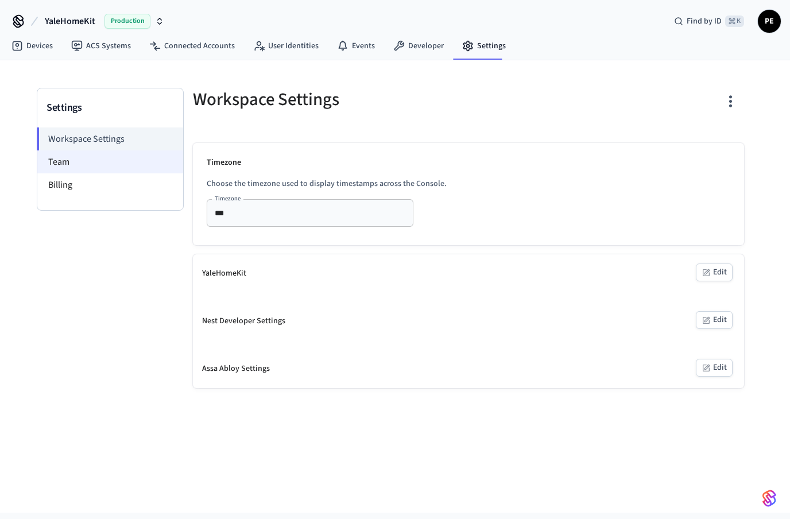
click at [92, 159] on li "Team" at bounding box center [110, 161] width 146 height 23
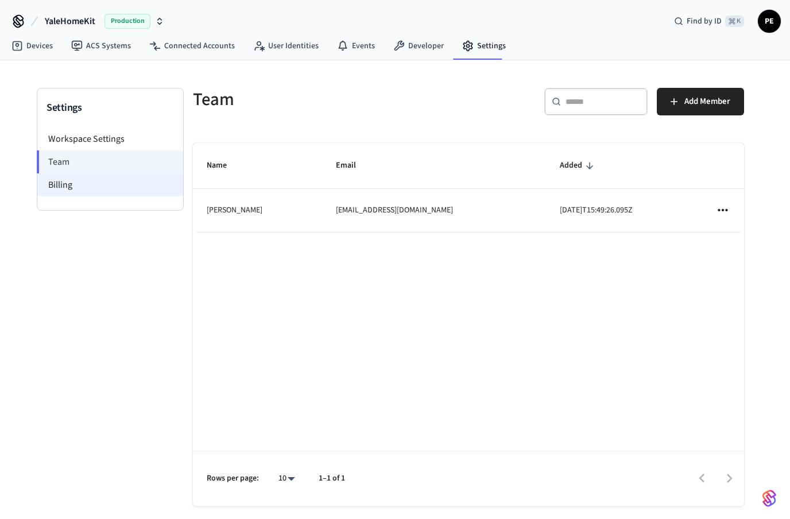
click at [88, 189] on li "Billing" at bounding box center [110, 184] width 146 height 23
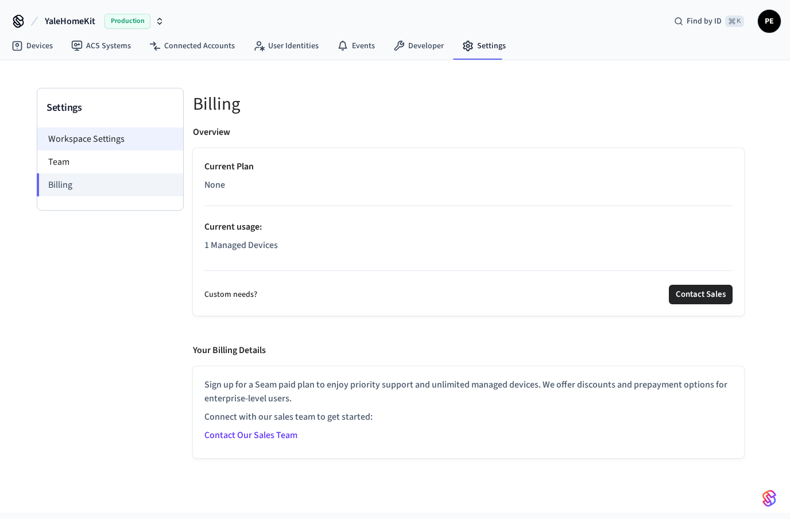
click at [89, 138] on li "Workspace Settings" at bounding box center [110, 138] width 146 height 23
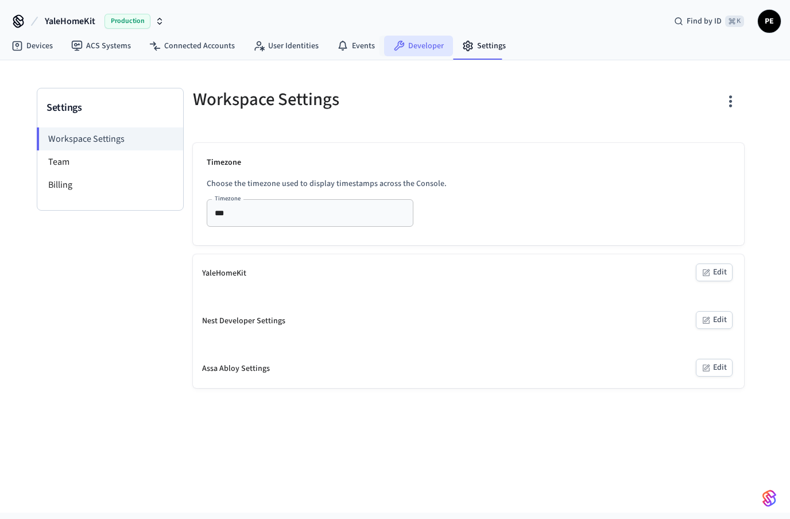
click at [415, 45] on link "Developer" at bounding box center [418, 46] width 69 height 21
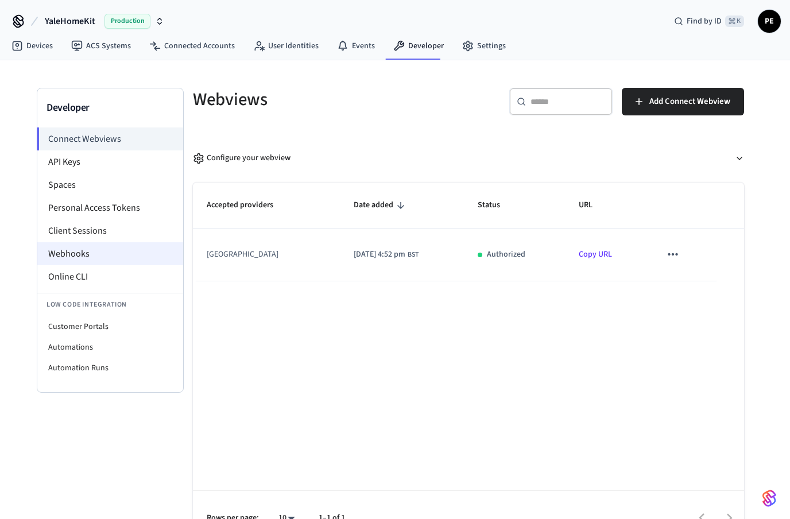
click at [92, 251] on li "Webhooks" at bounding box center [110, 253] width 146 height 23
